Goal: Navigation & Orientation: Understand site structure

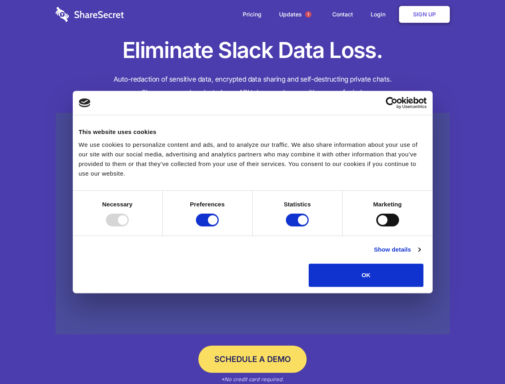
click at [129, 226] on div at bounding box center [117, 220] width 23 height 13
click at [219, 226] on input "Preferences" at bounding box center [207, 220] width 23 height 13
checkbox input "false"
click at [298, 226] on input "Statistics" at bounding box center [297, 220] width 23 height 13
checkbox input "false"
